Goal: Task Accomplishment & Management: Manage account settings

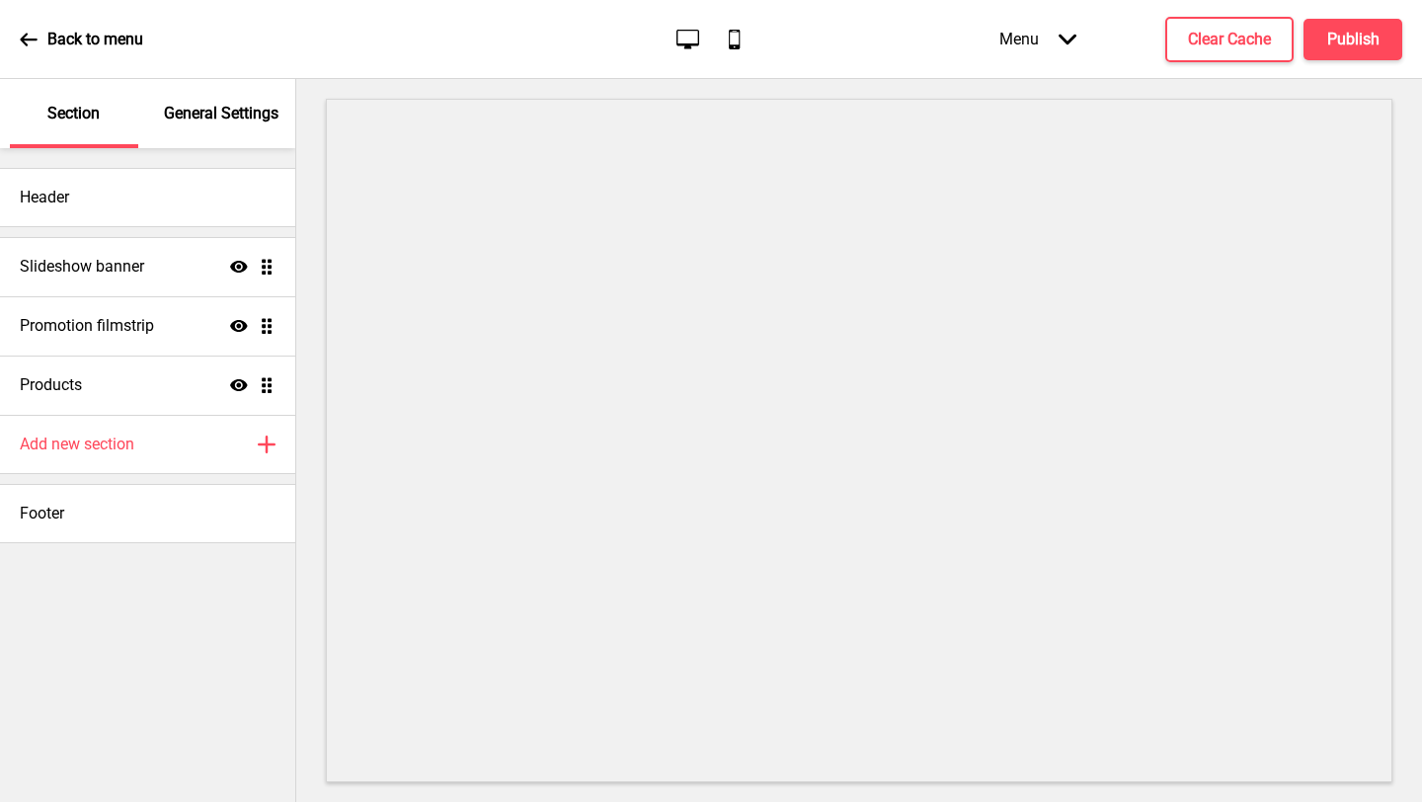
click at [114, 44] on p "Back to menu" at bounding box center [95, 40] width 96 height 22
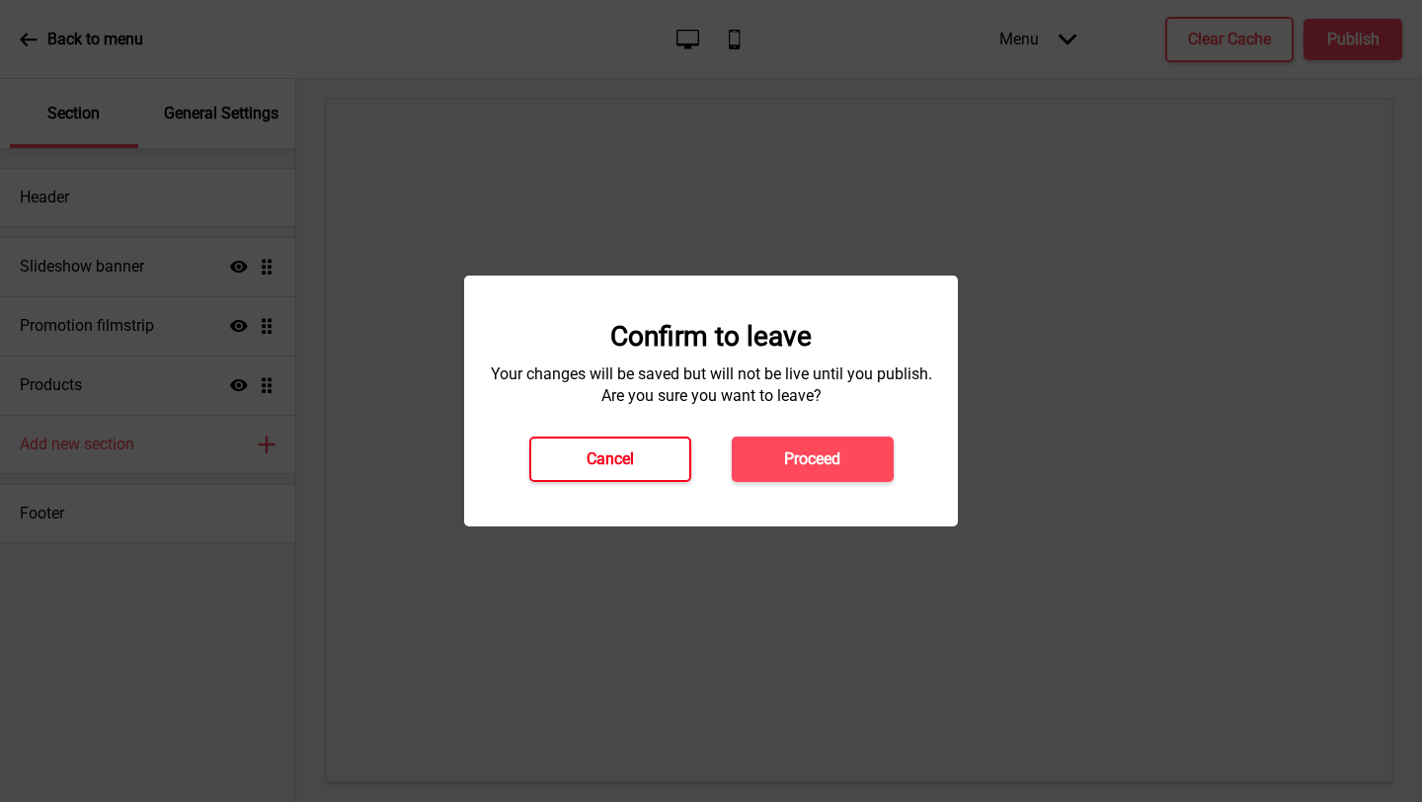
click at [663, 469] on button "Cancel" at bounding box center [610, 458] width 162 height 45
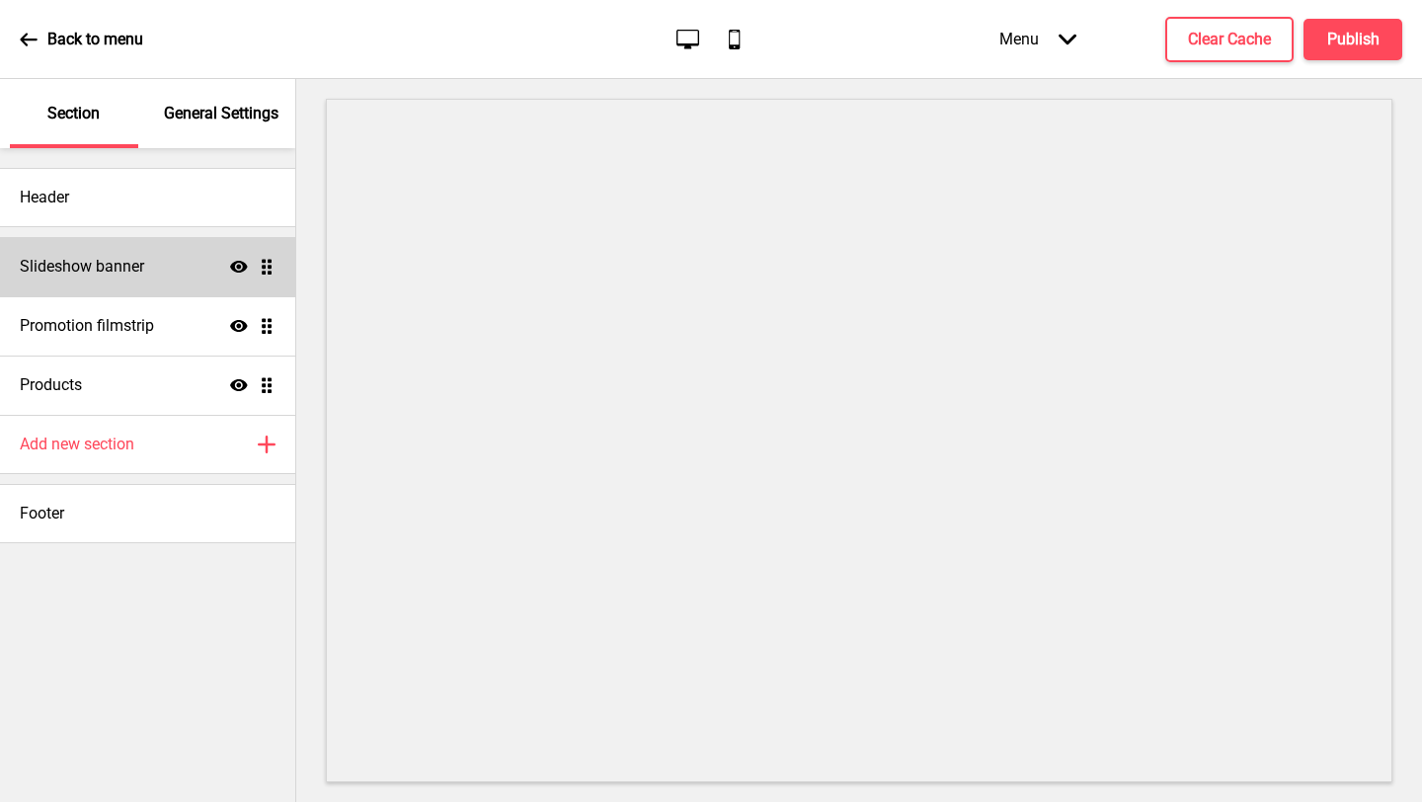
click at [121, 280] on div "Slideshow banner Show Drag" at bounding box center [147, 266] width 295 height 59
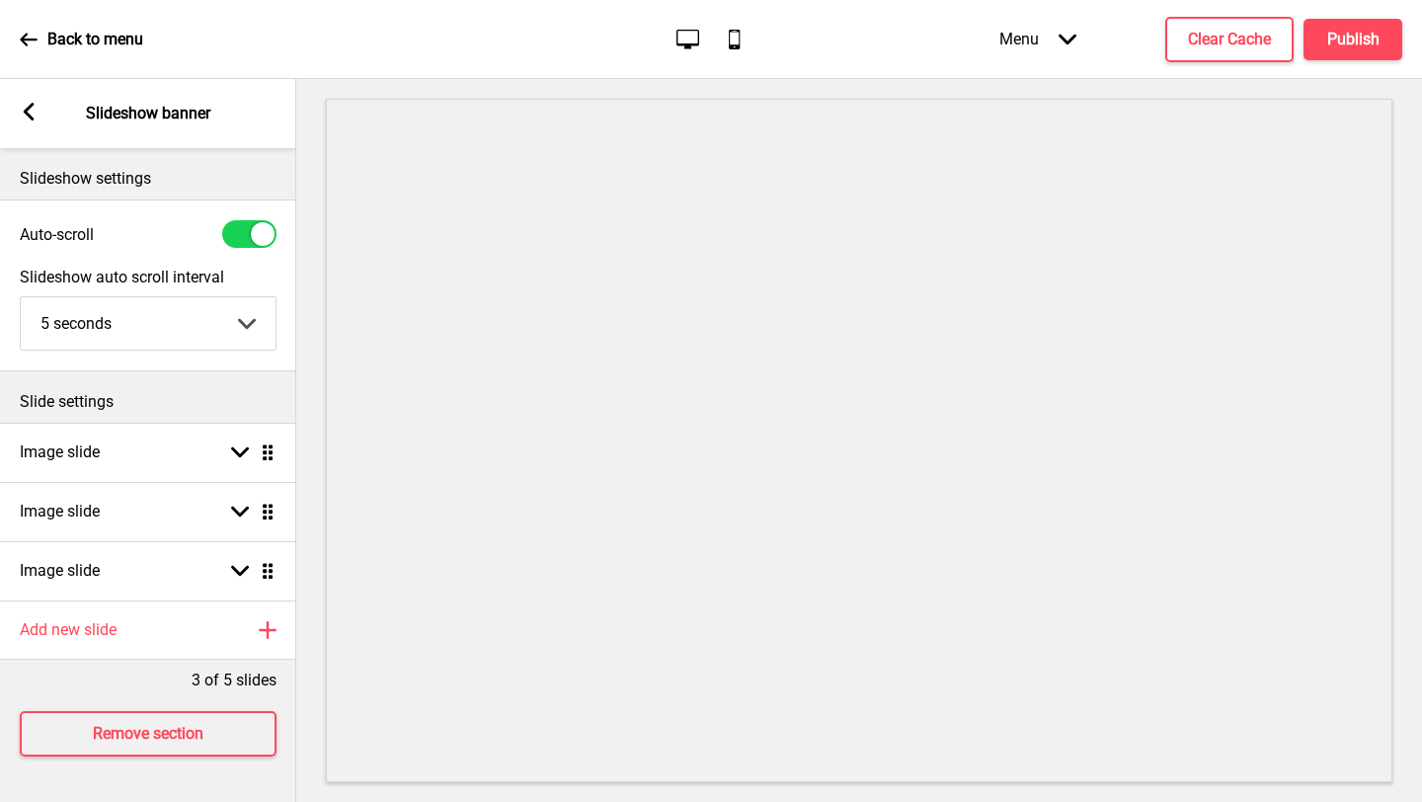
click at [32, 117] on icon at bounding box center [29, 112] width 11 height 18
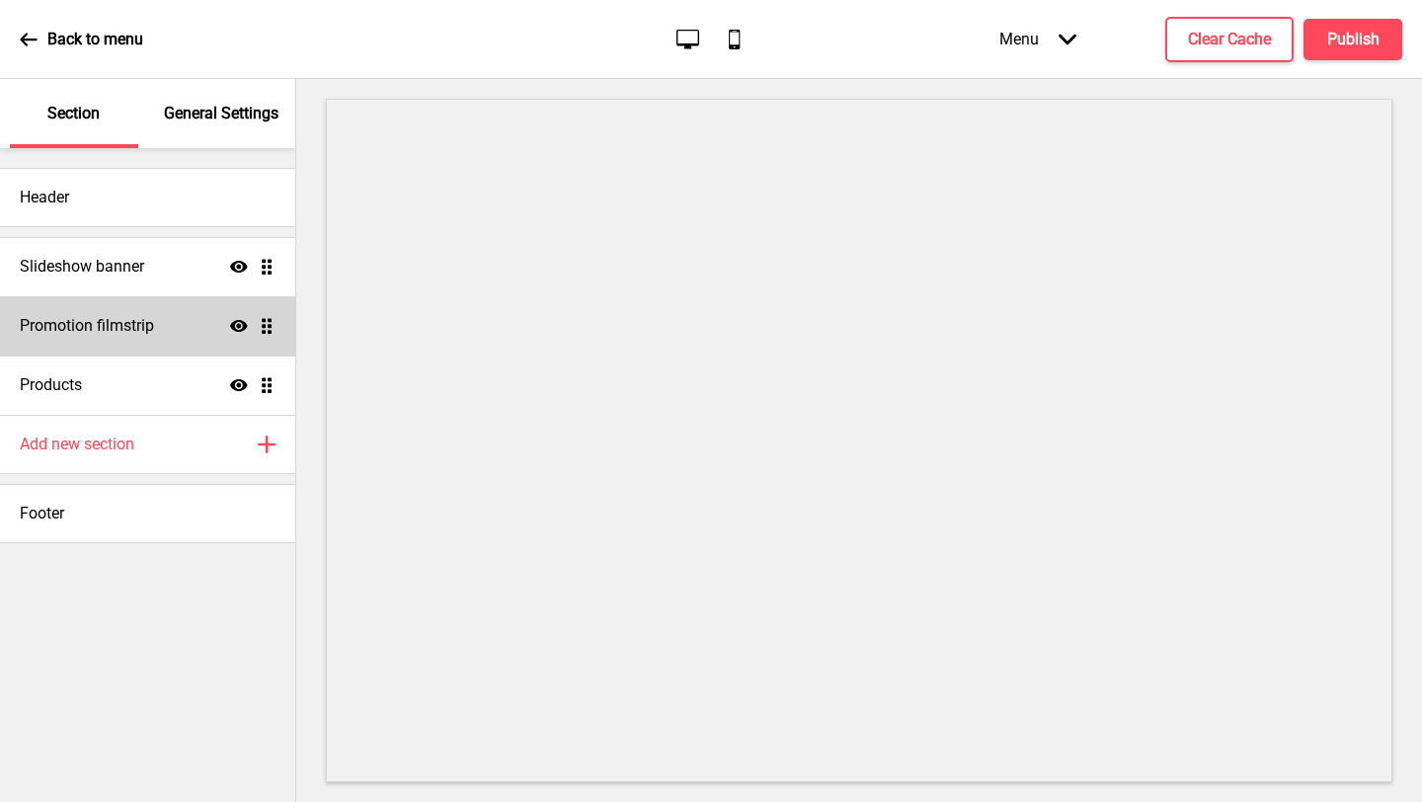
click at [127, 344] on div "Promotion filmstrip Show Drag" at bounding box center [147, 325] width 295 height 59
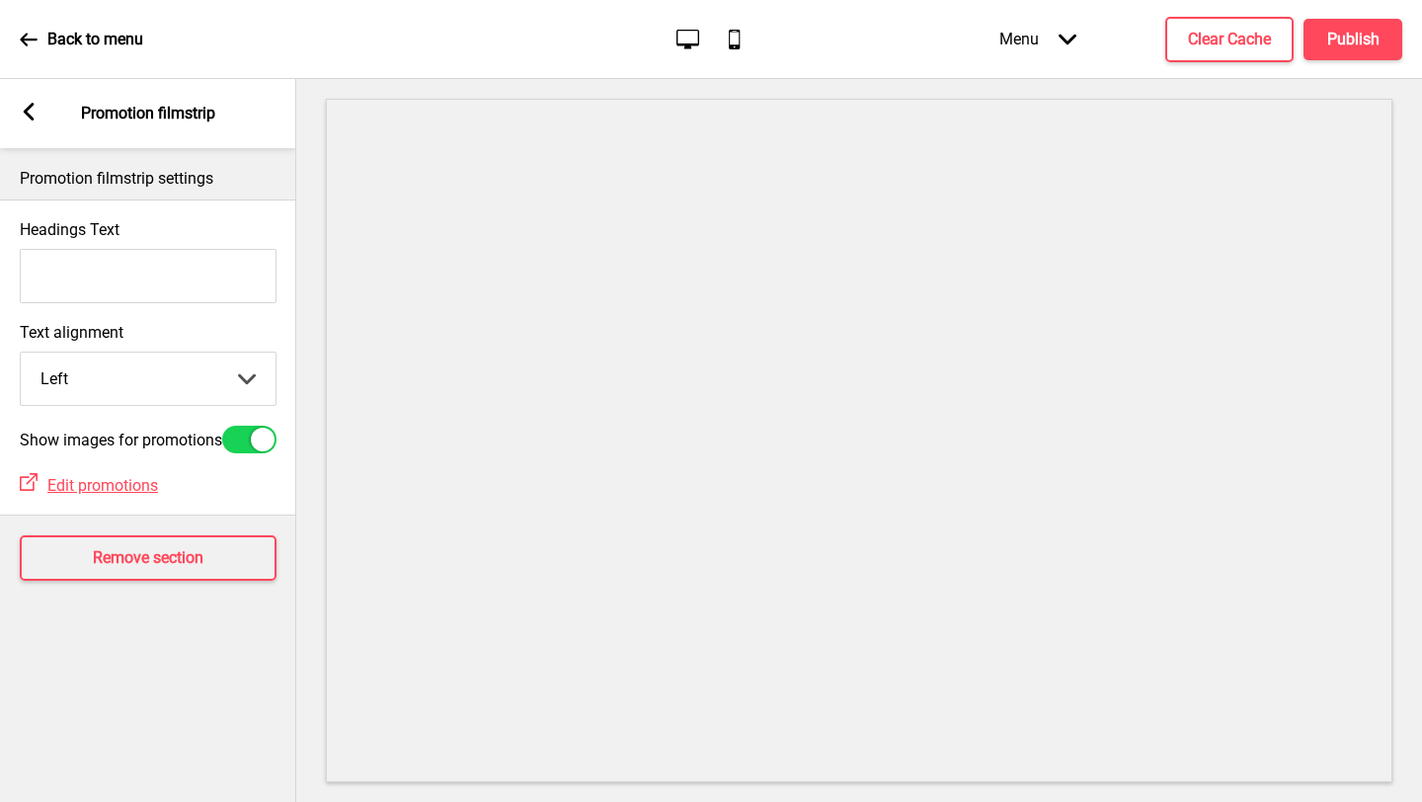
click at [1047, 42] on div "Menu Arrow down" at bounding box center [1037, 39] width 116 height 58
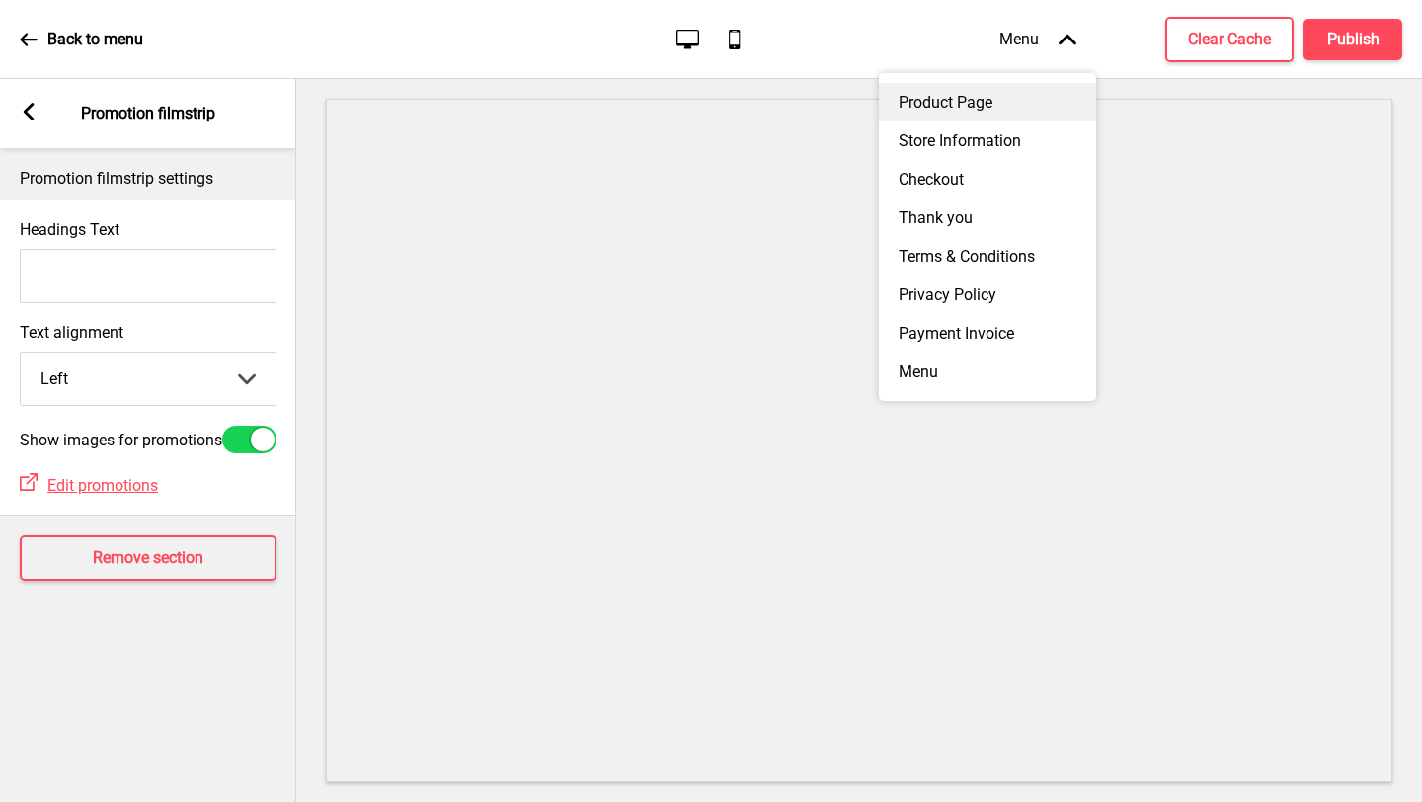
click at [996, 91] on div "Product Page" at bounding box center [987, 102] width 217 height 39
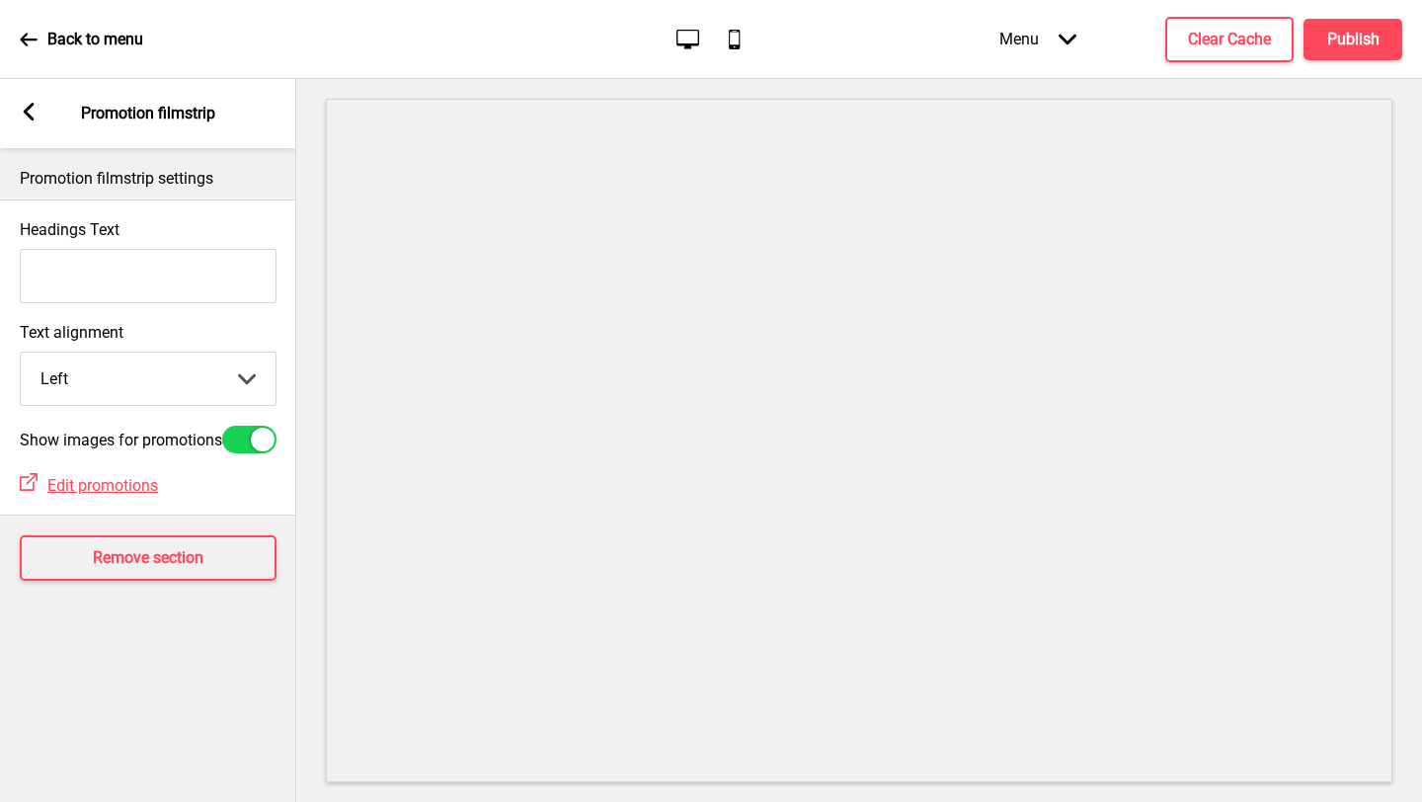
click at [147, 26] on div "Back to menu Desktop Mobile Menu Arrow down Product Page Store Information Chec…" at bounding box center [711, 39] width 1422 height 79
click at [105, 39] on p "Back to menu" at bounding box center [95, 40] width 96 height 22
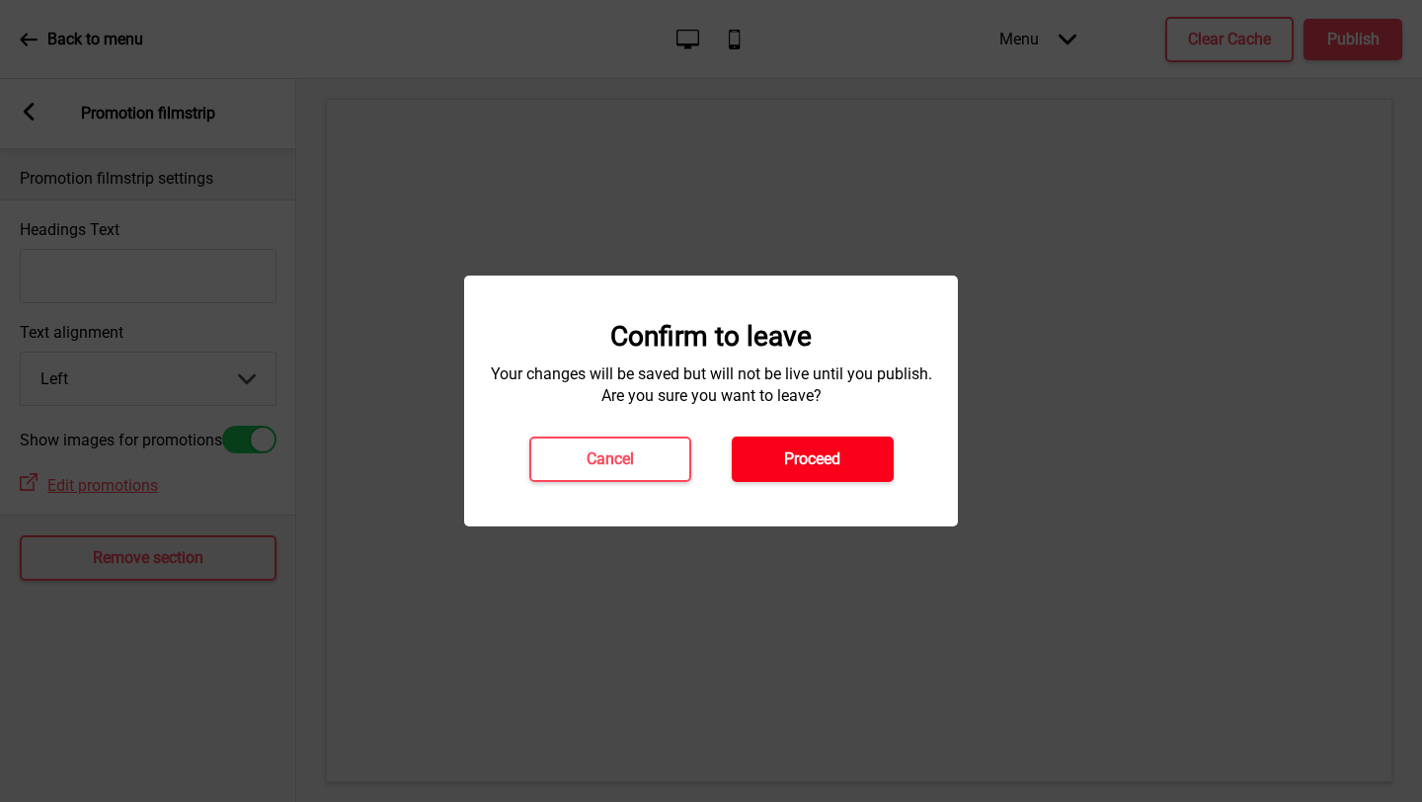
click at [770, 456] on button "Proceed" at bounding box center [813, 458] width 162 height 45
